Goal: Transaction & Acquisition: Purchase product/service

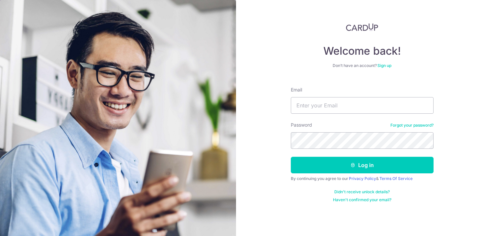
click at [331, 98] on input "Email" at bounding box center [362, 105] width 143 height 17
click at [362, 106] on input "robintks90" at bounding box center [362, 105] width 143 height 17
type input "robintks90@gmail.com"
click at [350, 175] on form "Email robintks90@gmail.com Password Forgot your password? Log in By continuing …" at bounding box center [362, 142] width 143 height 121
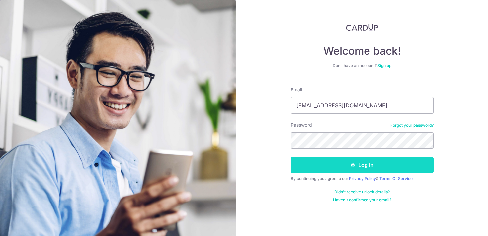
click at [349, 169] on button "Log in" at bounding box center [362, 165] width 143 height 17
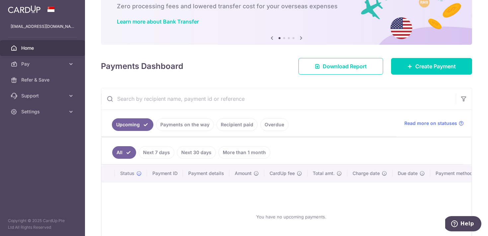
scroll to position [88, 0]
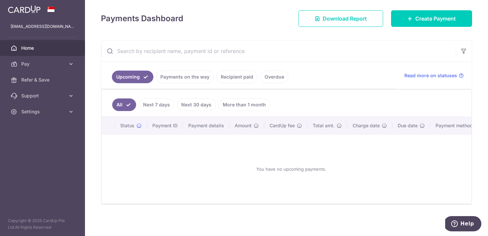
click at [236, 76] on link "Recipient paid" at bounding box center [236, 77] width 41 height 13
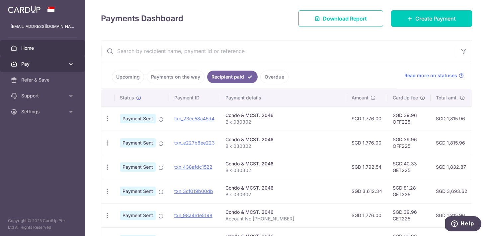
click at [40, 61] on span "Pay" at bounding box center [43, 64] width 44 height 7
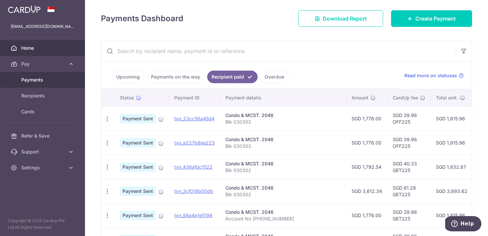
click at [38, 80] on span "Payments" at bounding box center [43, 80] width 44 height 7
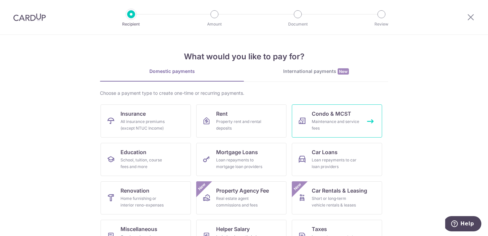
click at [325, 124] on div "Maintenance and service fees" at bounding box center [336, 124] width 48 height 13
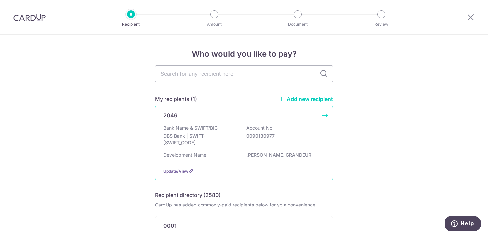
click at [220, 125] on div "Bank Name & SWIFT/BIC: DBS Bank | SWIFT: DBSSSGSGXXX Account No: 0090130977" at bounding box center [243, 137] width 161 height 25
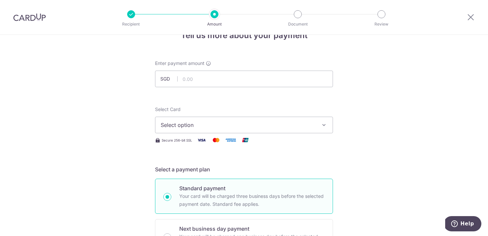
scroll to position [19, 0]
click at [219, 79] on input "text" at bounding box center [244, 78] width 178 height 17
type input "1,956.00"
click at [220, 118] on button "Select option" at bounding box center [244, 124] width 178 height 17
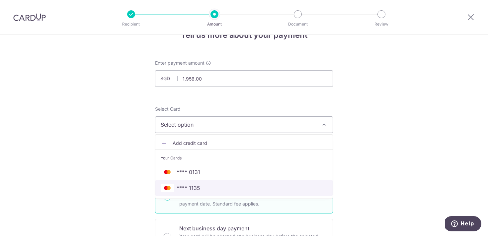
click at [196, 186] on span "**** 1135" at bounding box center [189, 188] width 24 height 8
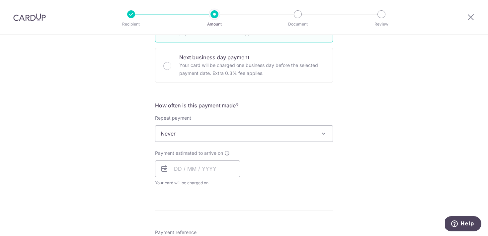
scroll to position [192, 0]
click at [208, 169] on input "text" at bounding box center [197, 167] width 85 height 17
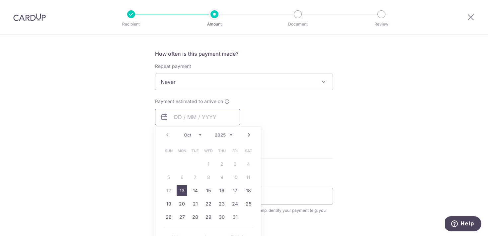
scroll to position [271, 0]
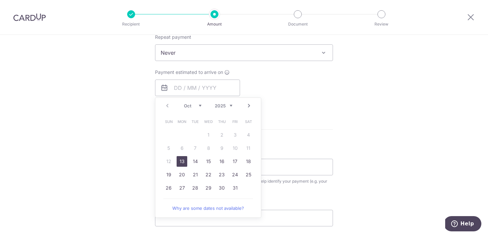
click at [183, 164] on link "13" at bounding box center [182, 161] width 11 height 11
type input "13/10/2025"
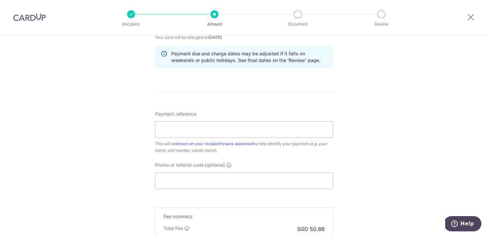
scroll to position [336, 0]
click at [238, 131] on input "Payment reference" at bounding box center [244, 129] width 178 height 17
type input "B"
type input "Blk 030302"
click at [248, 176] on input "Promo or referral code (optional)" at bounding box center [244, 180] width 178 height 17
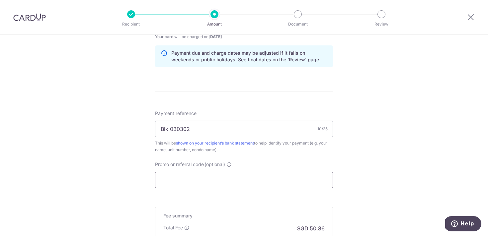
paste input "OFF225"
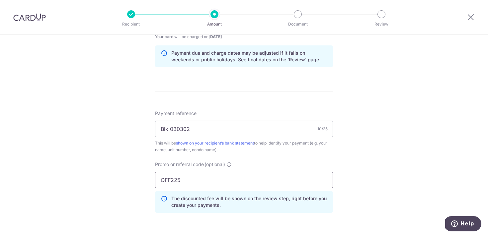
type input "OFF225"
click at [126, 184] on div "Tell us more about your payment Enter payment amount SGD 1,956.00 1956.00 Selec…" at bounding box center [244, 26] width 488 height 657
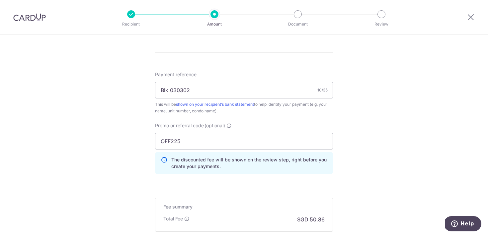
scroll to position [456, 0]
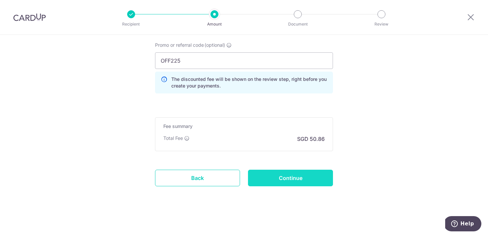
click at [274, 177] on input "Continue" at bounding box center [290, 178] width 85 height 17
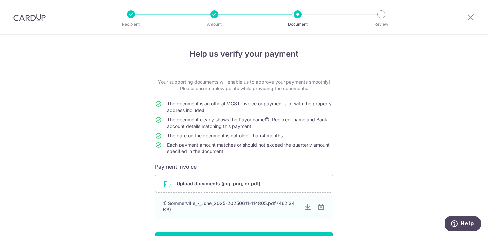
scroll to position [53, 0]
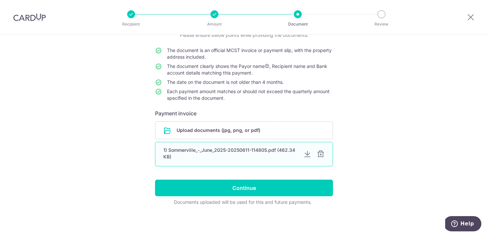
click at [320, 156] on div at bounding box center [321, 154] width 8 height 8
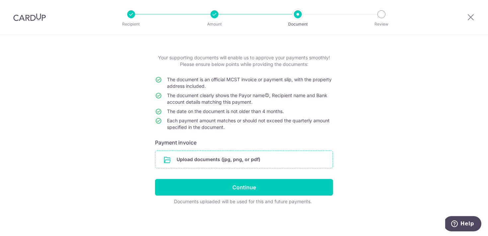
click at [263, 156] on input "file" at bounding box center [243, 159] width 177 height 17
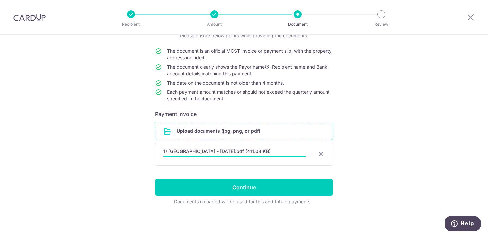
scroll to position [51, 0]
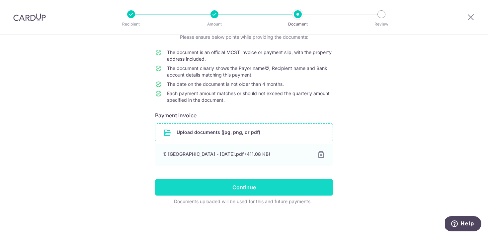
click at [242, 186] on input "Continue" at bounding box center [244, 187] width 178 height 17
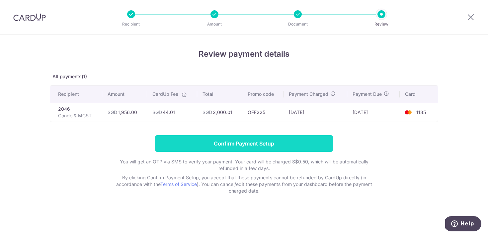
click at [252, 143] on input "Confirm Payment Setup" at bounding box center [244, 143] width 178 height 17
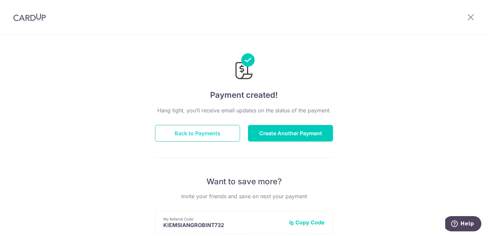
click at [217, 133] on button "Back to Payments" at bounding box center [197, 133] width 85 height 17
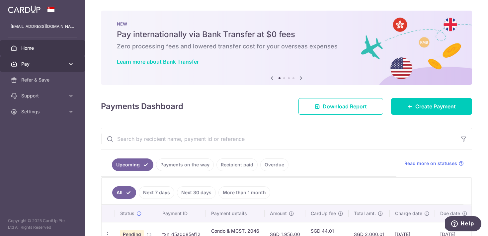
click at [46, 63] on span "Pay" at bounding box center [43, 64] width 44 height 7
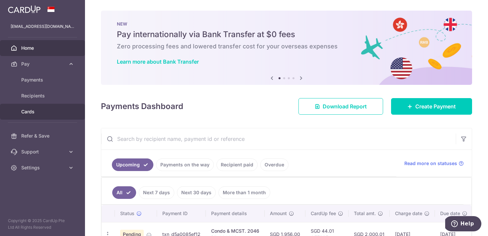
click at [37, 109] on span "Cards" at bounding box center [43, 112] width 44 height 7
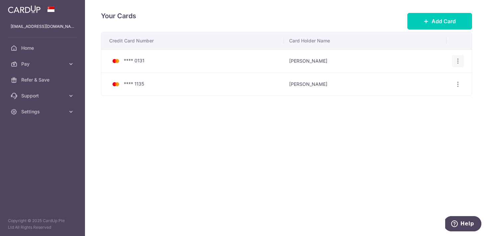
click at [458, 58] on icon "button" at bounding box center [457, 61] width 7 height 7
click at [437, 95] on span "Delete" at bounding box center [435, 96] width 45 height 8
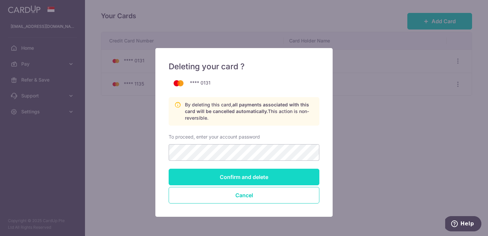
click at [238, 174] on input "Confirm and delete" at bounding box center [244, 177] width 151 height 17
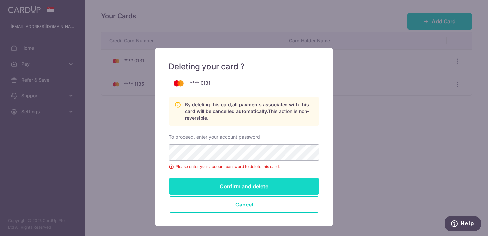
click at [236, 187] on input "Confirm and delete" at bounding box center [244, 186] width 151 height 17
click at [237, 184] on input "Confirm and delete" at bounding box center [244, 186] width 151 height 17
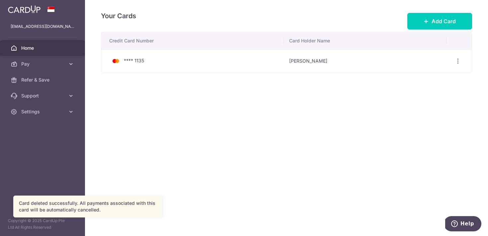
click at [36, 46] on span "Home" at bounding box center [43, 48] width 44 height 7
